Goal: Information Seeking & Learning: Understand process/instructions

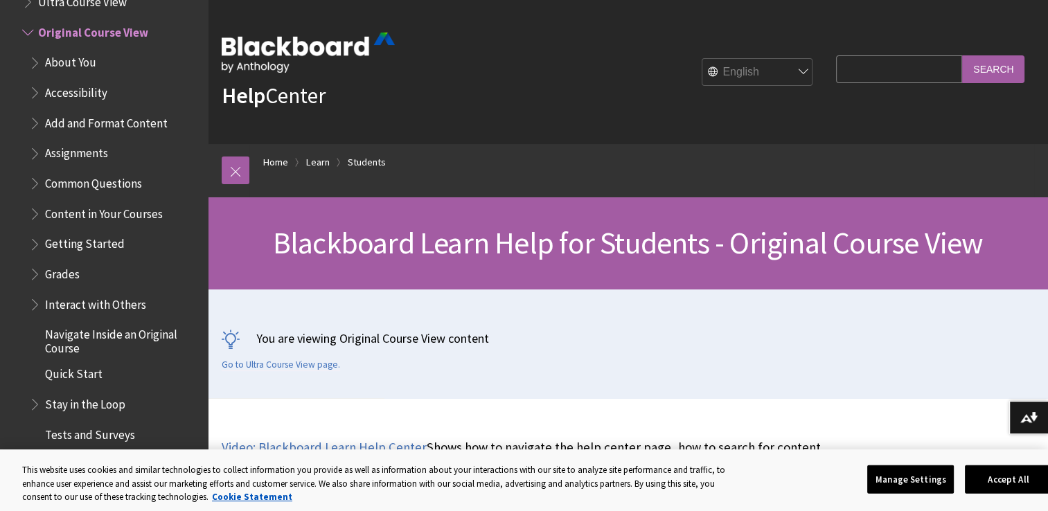
click at [88, 148] on span "Assignments" at bounding box center [76, 151] width 63 height 19
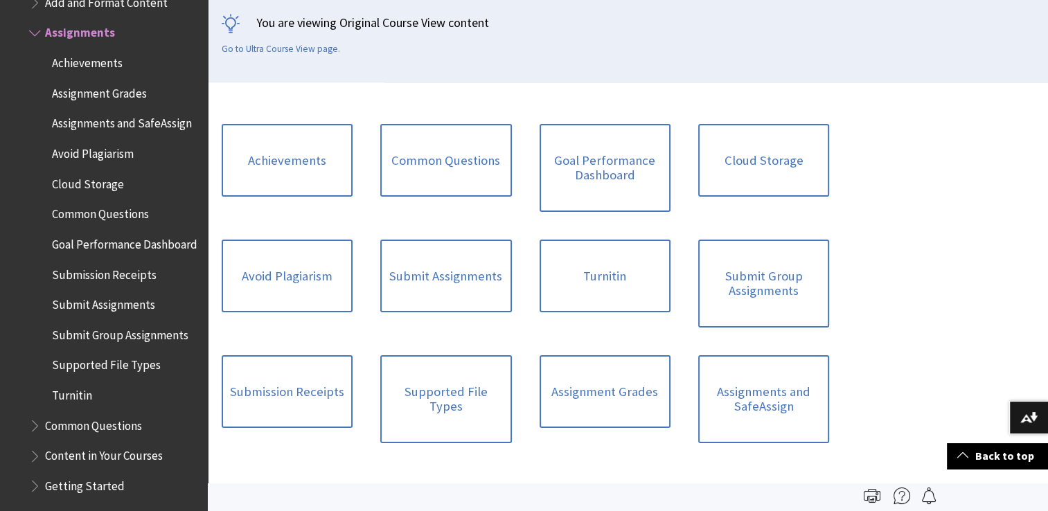
scroll to position [316, 0]
click at [408, 281] on link "Submit Assignments" at bounding box center [445, 276] width 131 height 73
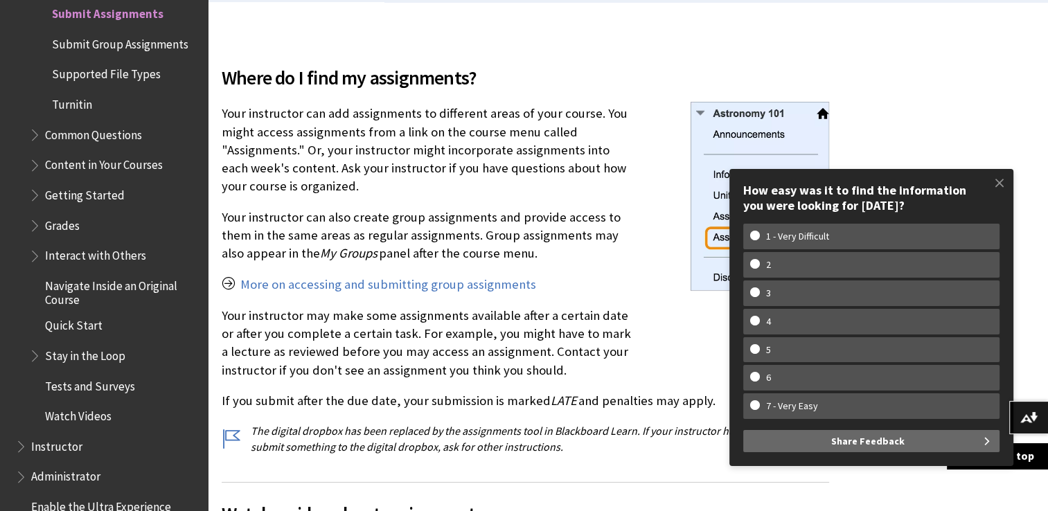
scroll to position [398, 0]
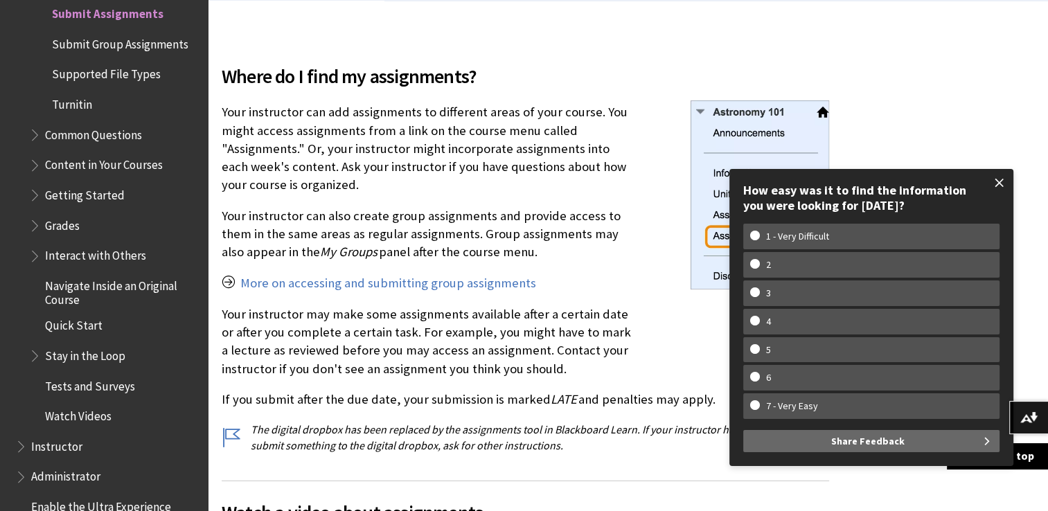
click at [998, 186] on span at bounding box center [999, 182] width 29 height 29
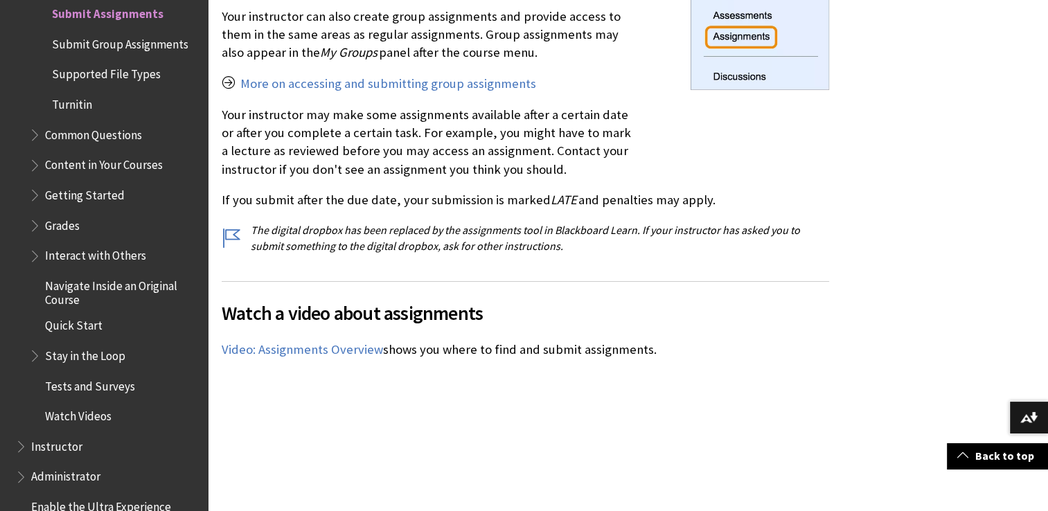
scroll to position [598, 0]
click at [321, 346] on link "Video: Assignments Overview" at bounding box center [302, 349] width 161 height 17
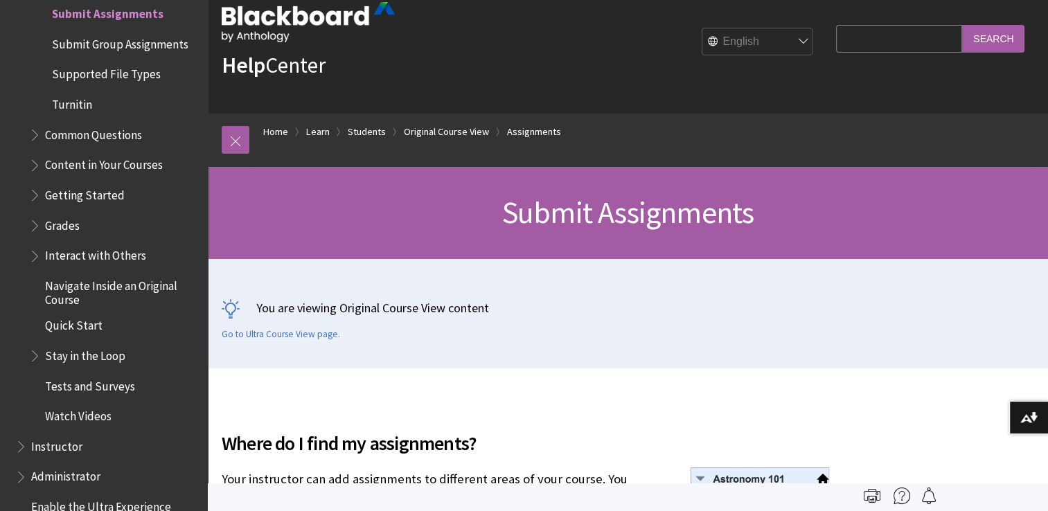
scroll to position [30, 0]
